Goal: Information Seeking & Learning: Find specific fact

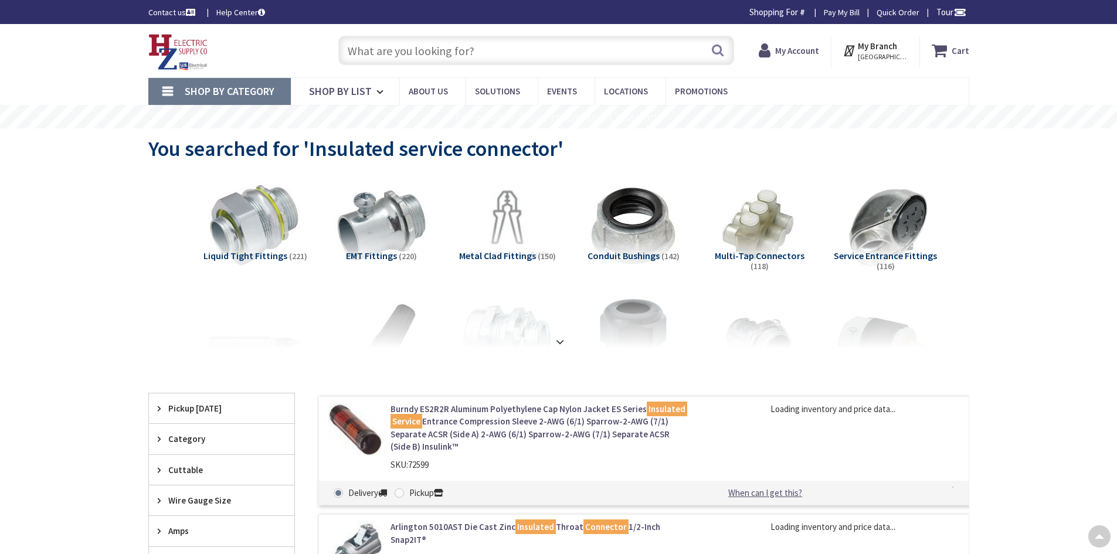
click at [389, 105] on rs-slide "Free Same Day Pickup at 8 Locations" at bounding box center [558, 116] width 1117 height 23
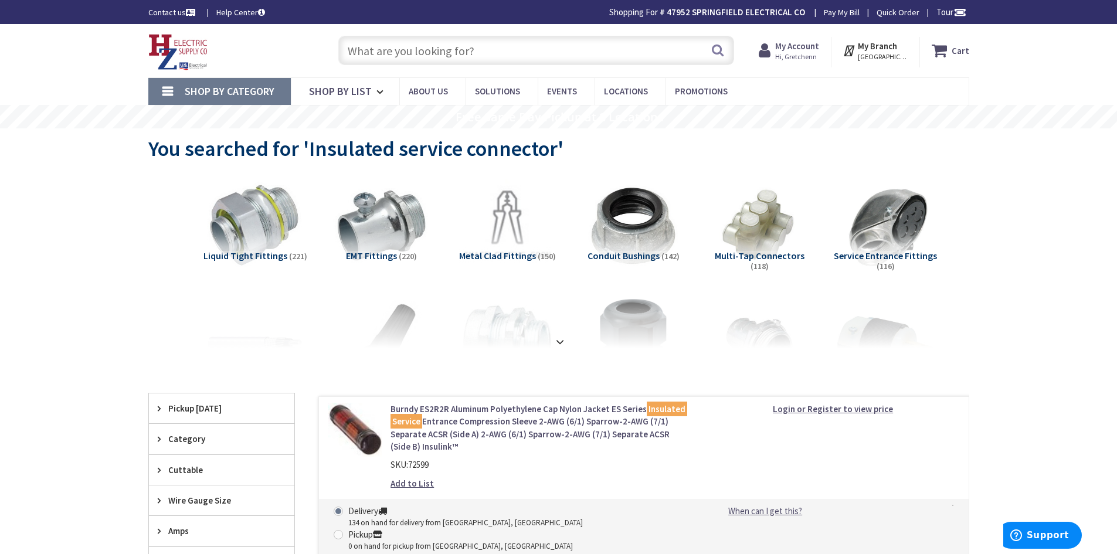
click at [390, 59] on input "text" at bounding box center [536, 50] width 396 height 29
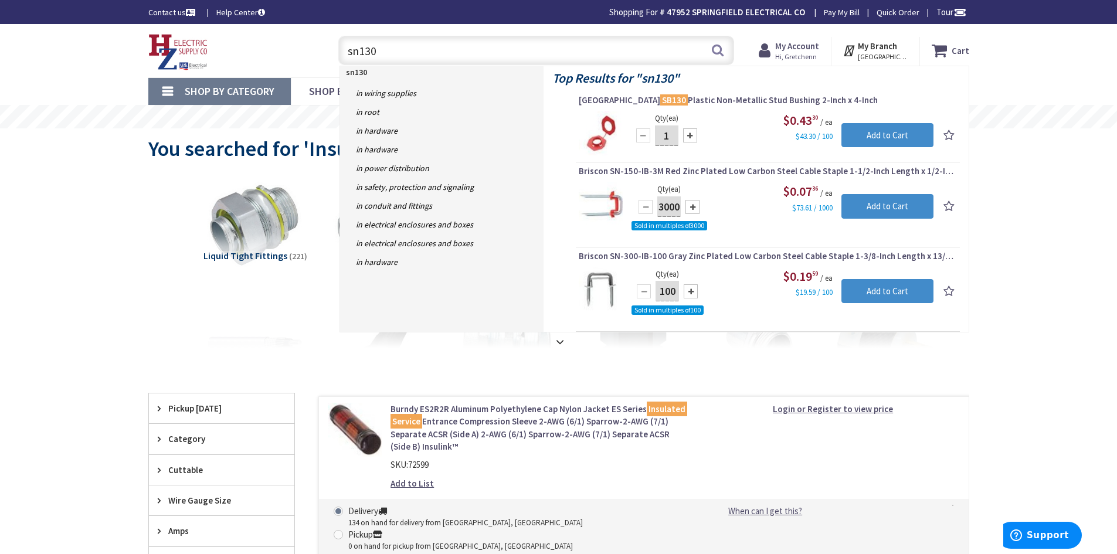
type input "sn130"
click at [600, 127] on img at bounding box center [601, 133] width 44 height 44
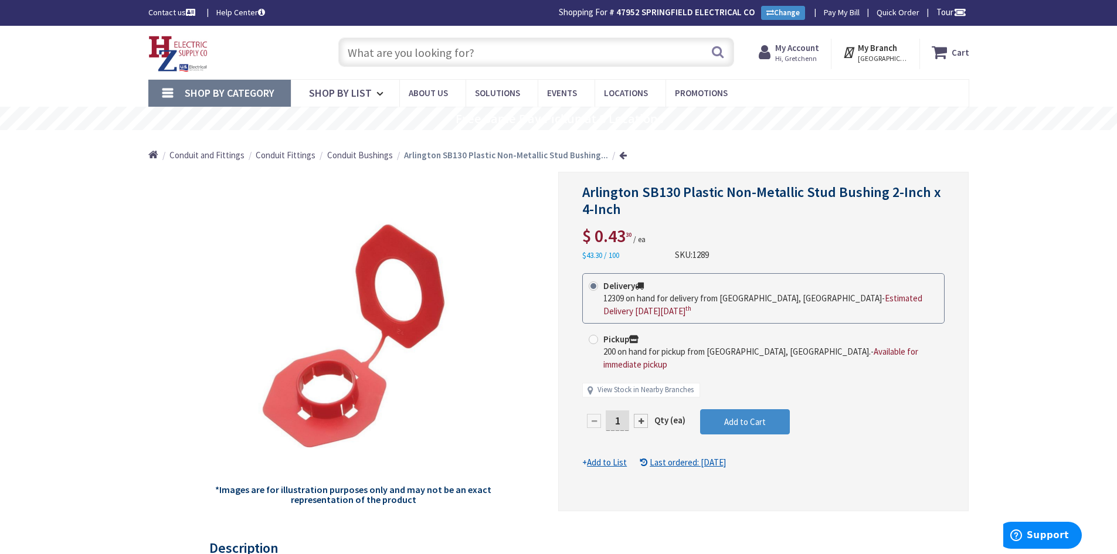
drag, startPoint x: 184, startPoint y: 539, endPoint x: 209, endPoint y: 552, distance: 28.1
drag, startPoint x: 1035, startPoint y: 225, endPoint x: 1041, endPoint y: 227, distance: 6.1
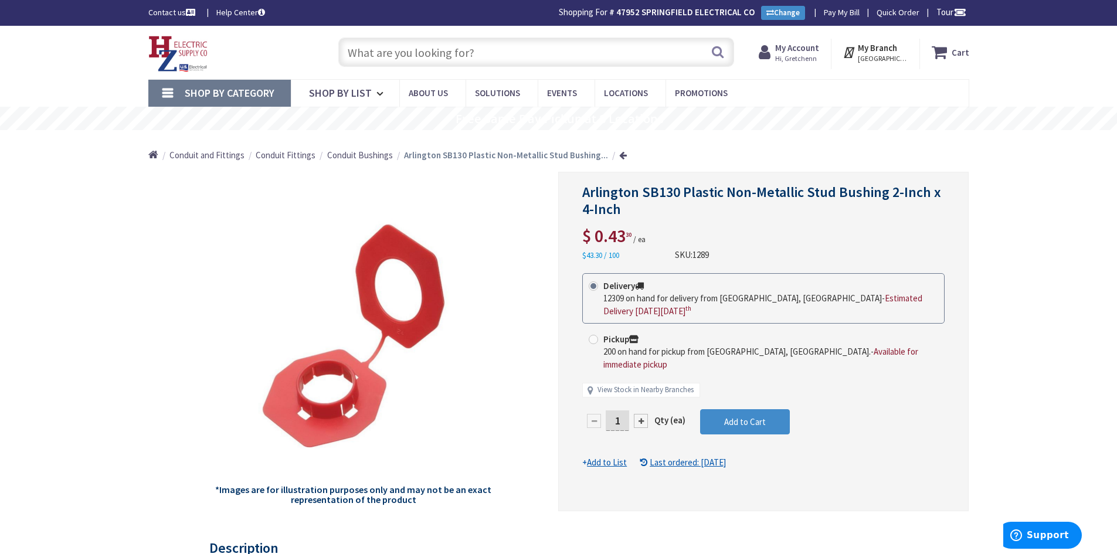
click at [501, 49] on input "text" at bounding box center [536, 52] width 396 height 29
click at [504, 51] on input "text" at bounding box center [536, 52] width 396 height 29
click at [503, 52] on input "text" at bounding box center [536, 52] width 396 height 29
